Goal: Navigation & Orientation: Find specific page/section

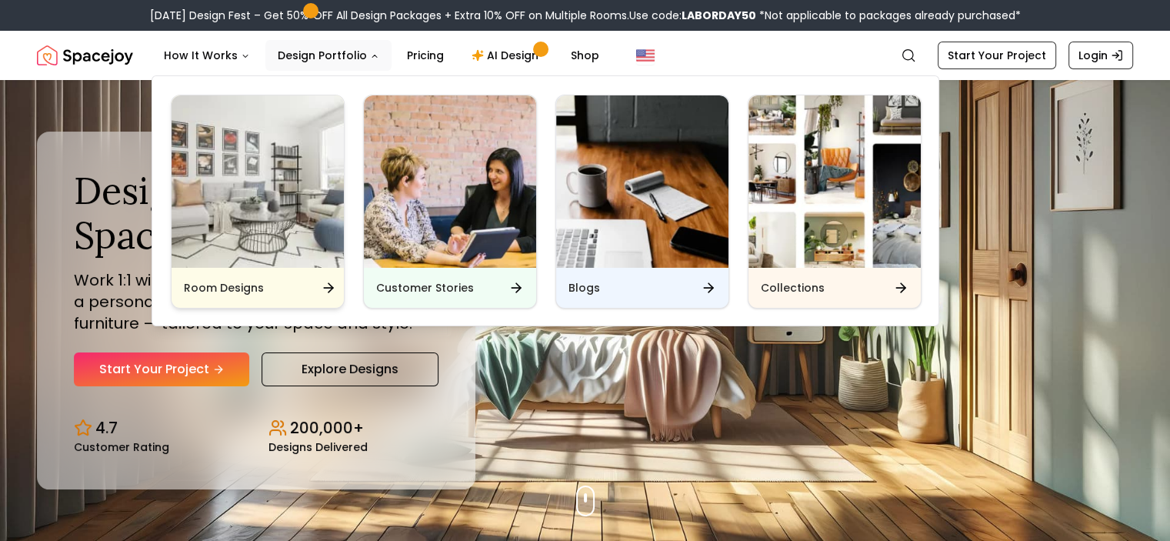
click at [271, 197] on img "Main" at bounding box center [258, 181] width 172 height 172
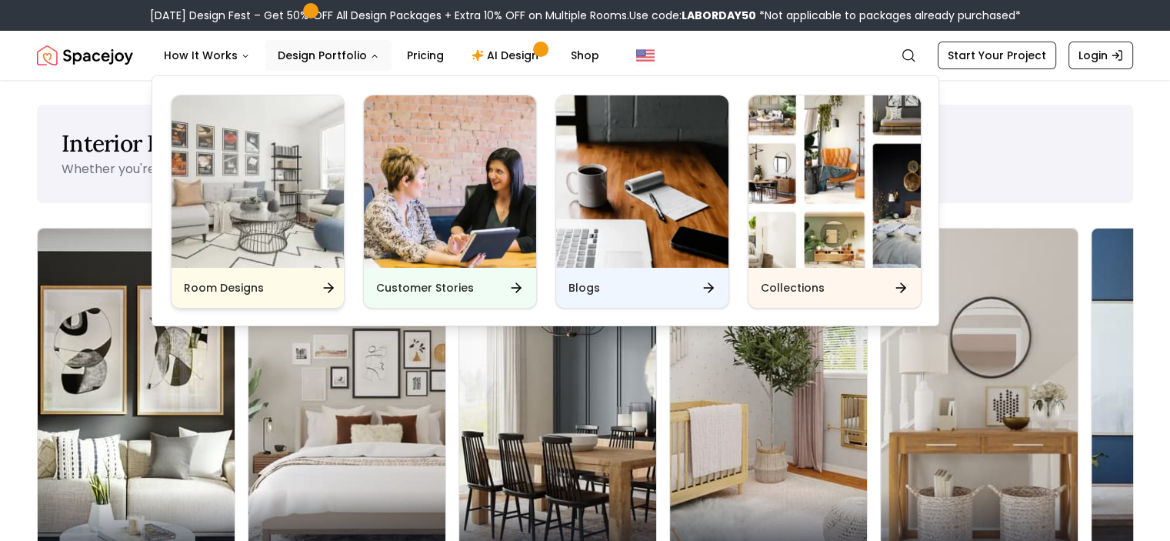
click at [271, 197] on img "Main" at bounding box center [258, 181] width 172 height 172
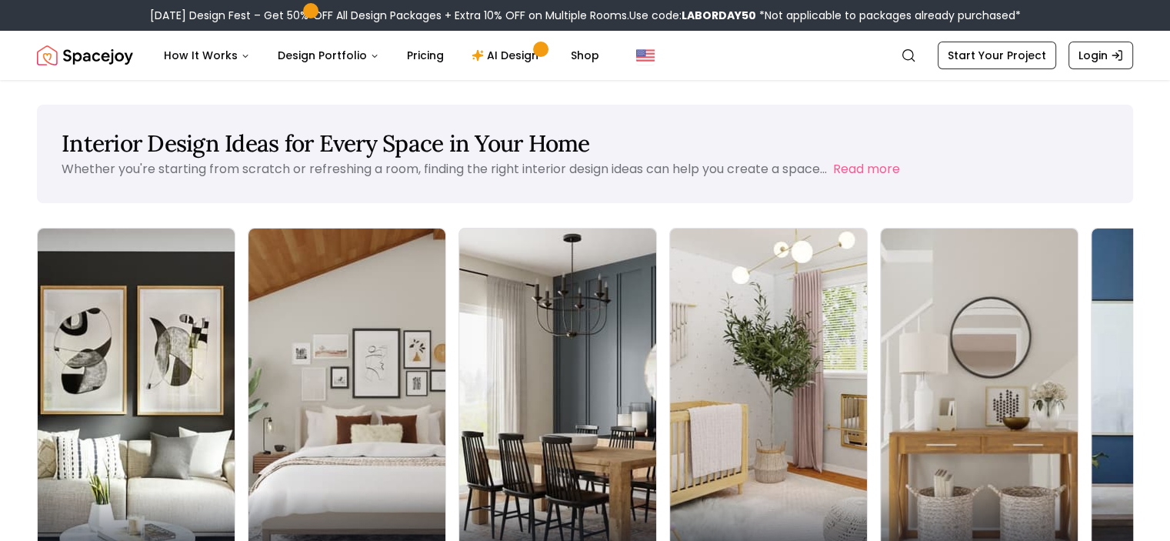
click at [1034, 215] on div "Interior Design Ideas for Every Space in Your Home Whether you're starting from…" at bounding box center [585, 489] width 1170 height 769
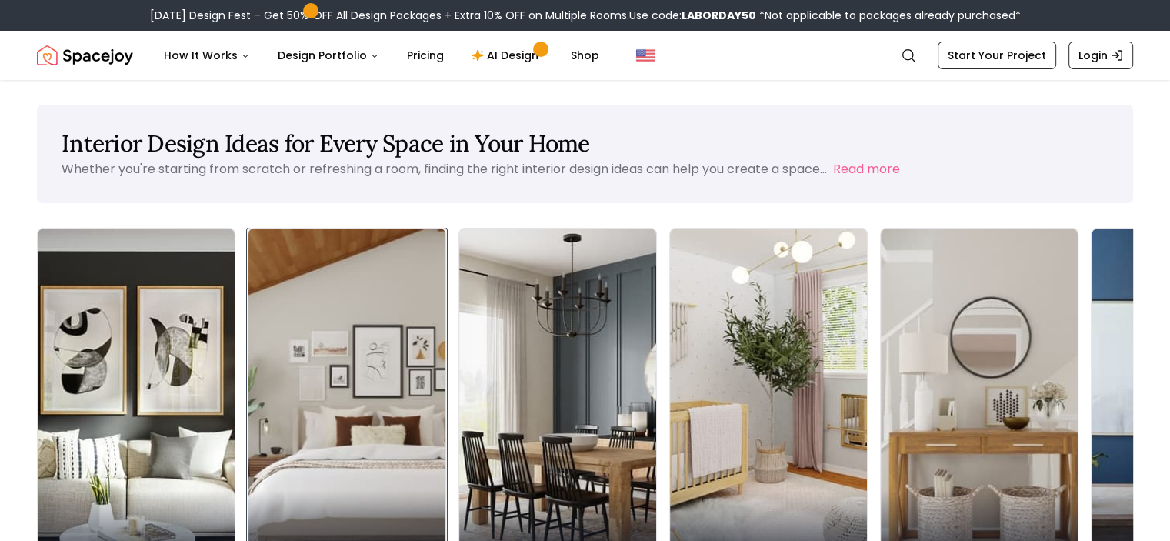
click at [244, 360] on img at bounding box center [347, 402] width 207 height 365
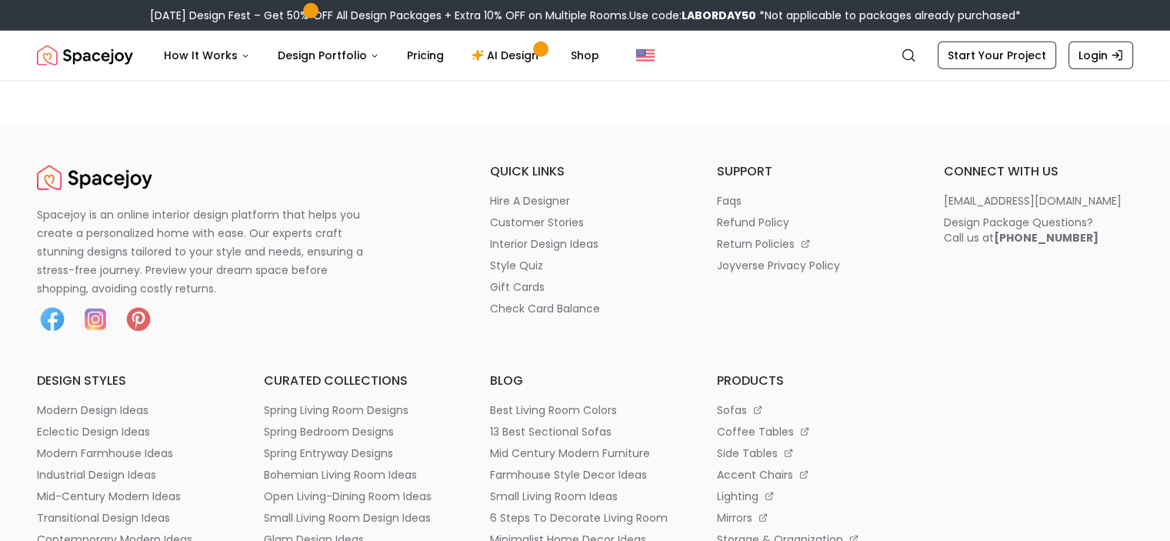
scroll to position [10274, 0]
